Goal: Information Seeking & Learning: Learn about a topic

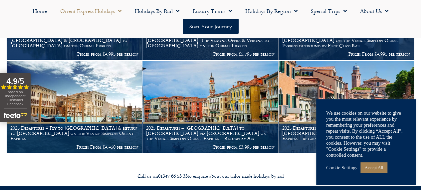
scroll to position [995, 0]
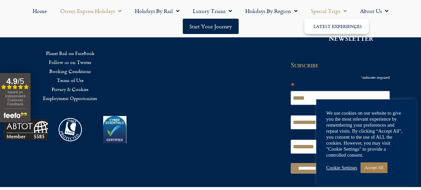
click at [342, 11] on span "Menu" at bounding box center [343, 11] width 7 height 12
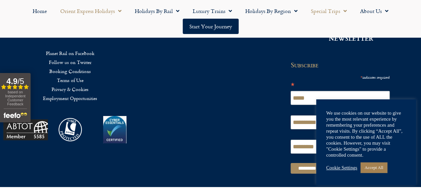
scroll to position [995, 0]
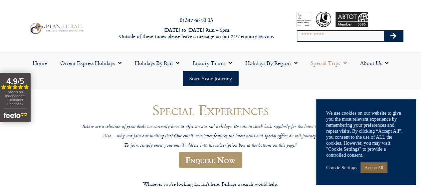
click at [374, 168] on link "Accept All" at bounding box center [373, 167] width 27 height 10
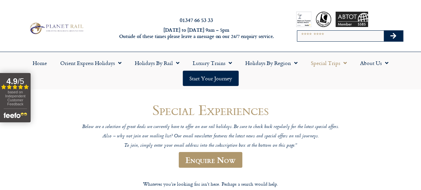
scroll to position [166, 0]
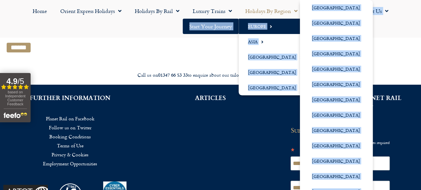
drag, startPoint x: 295, startPoint y: 10, endPoint x: 209, endPoint y: 38, distance: 90.0
click at [209, 38] on body "01347 66 53 33 [DATE] to [DATE] 9am – 5pm Outside of these times please leave a…" at bounding box center [210, 51] width 421 height 435
